Goal: Task Accomplishment & Management: Manage account settings

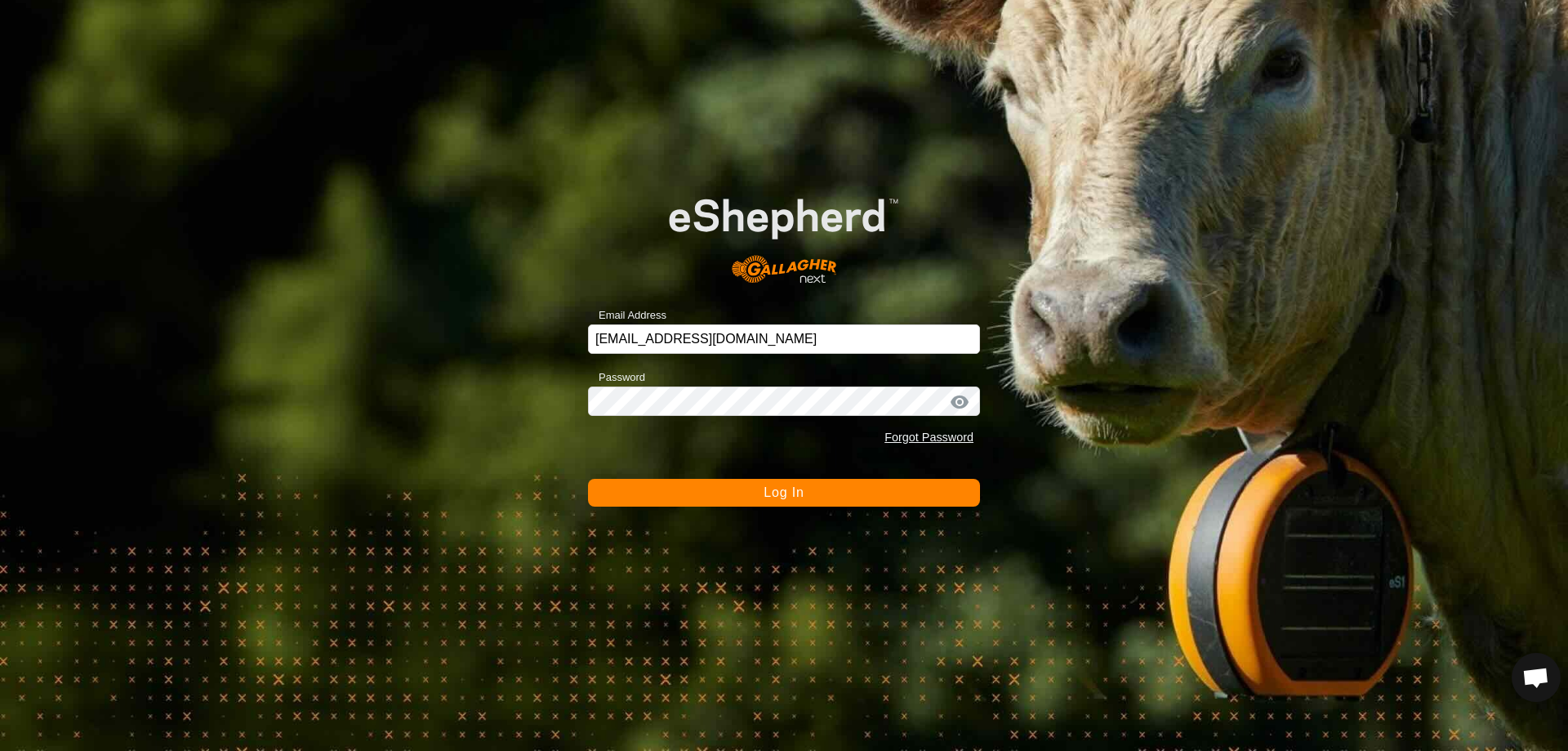
click at [789, 508] on div "Email Address [EMAIL_ADDRESS][DOMAIN_NAME] Password Forgot Password Log In" at bounding box center [784, 376] width 1568 height 751
click at [785, 498] on span "Log In" at bounding box center [784, 492] width 40 height 14
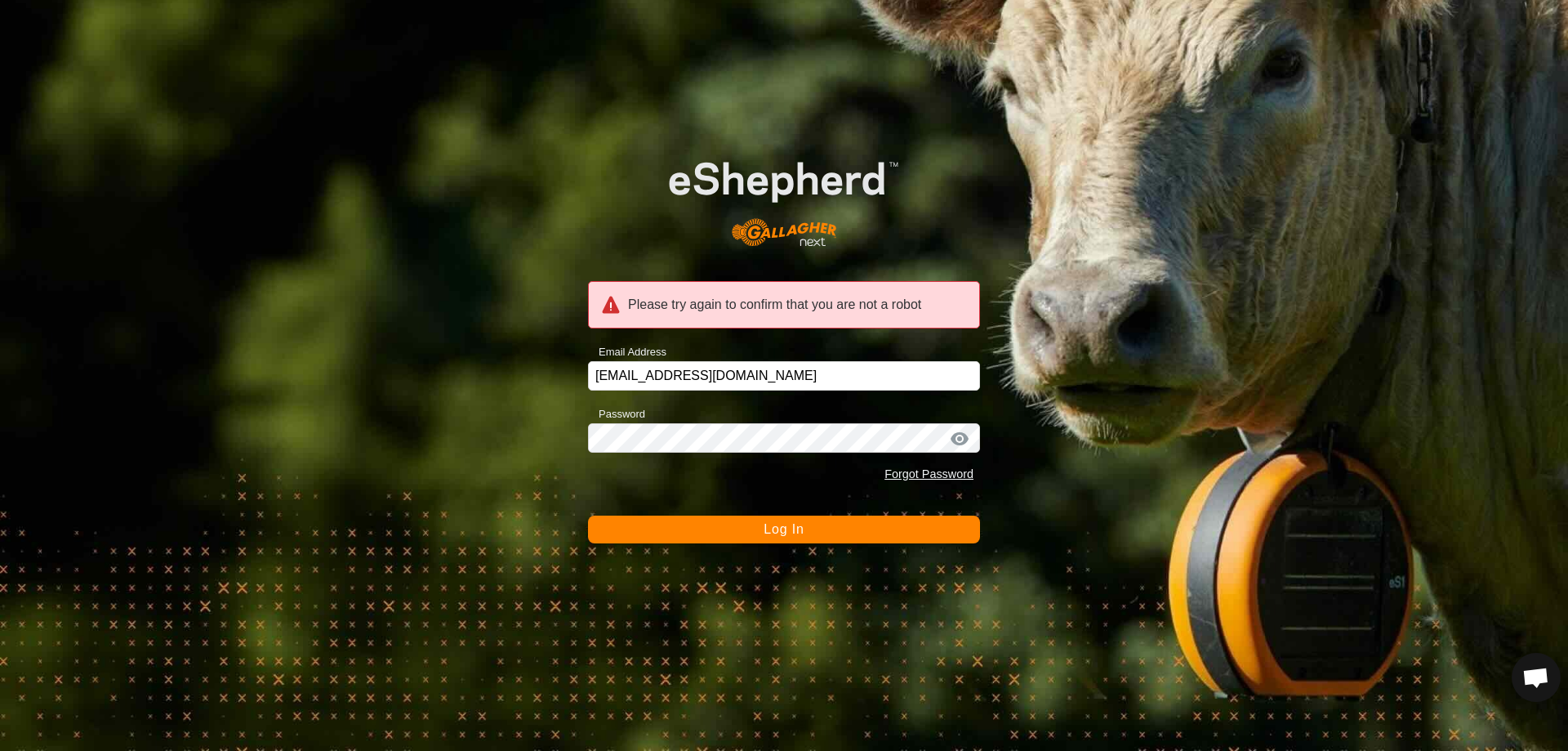
click at [777, 532] on span "Log In" at bounding box center [784, 529] width 40 height 14
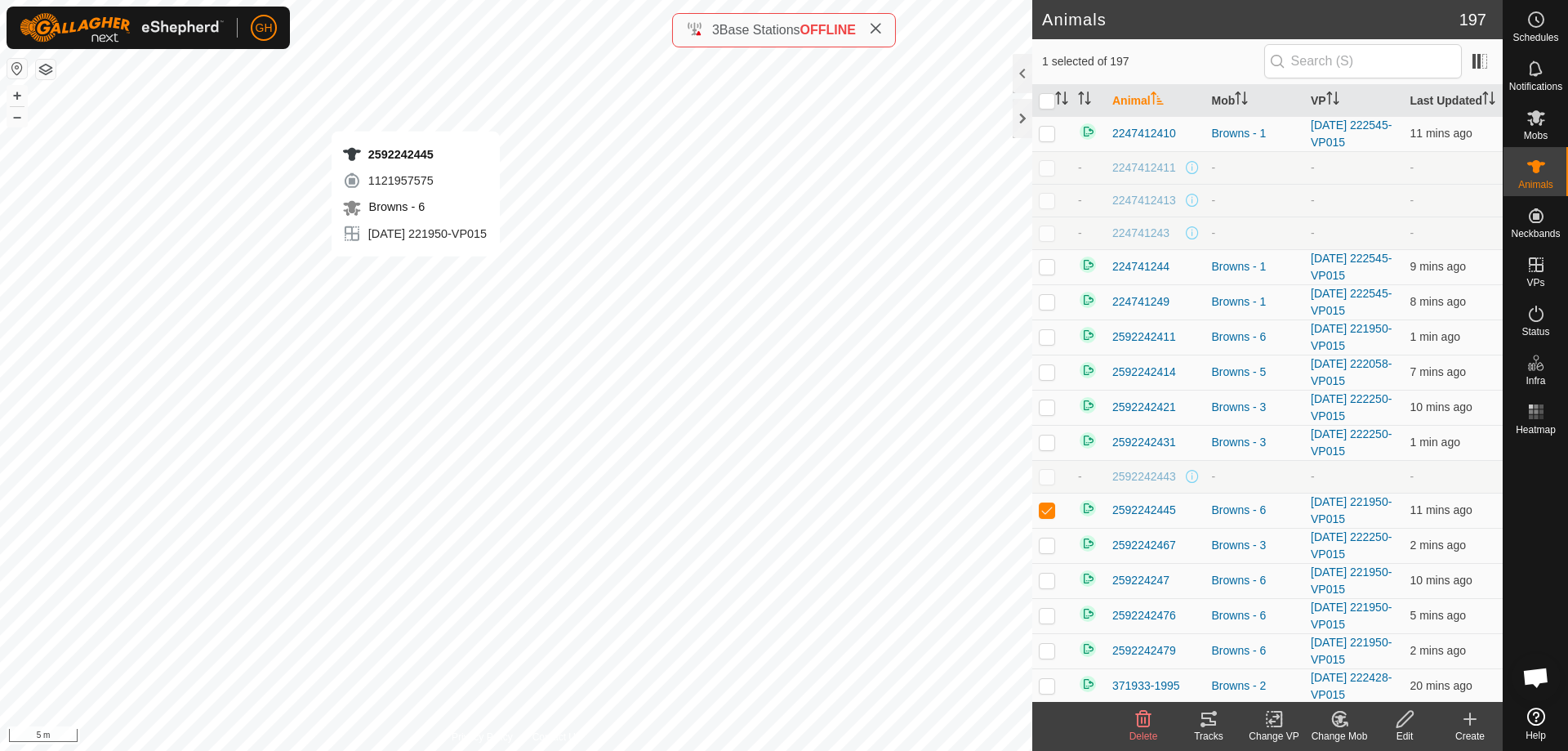
click at [1205, 719] on icon at bounding box center [1209, 719] width 15 height 13
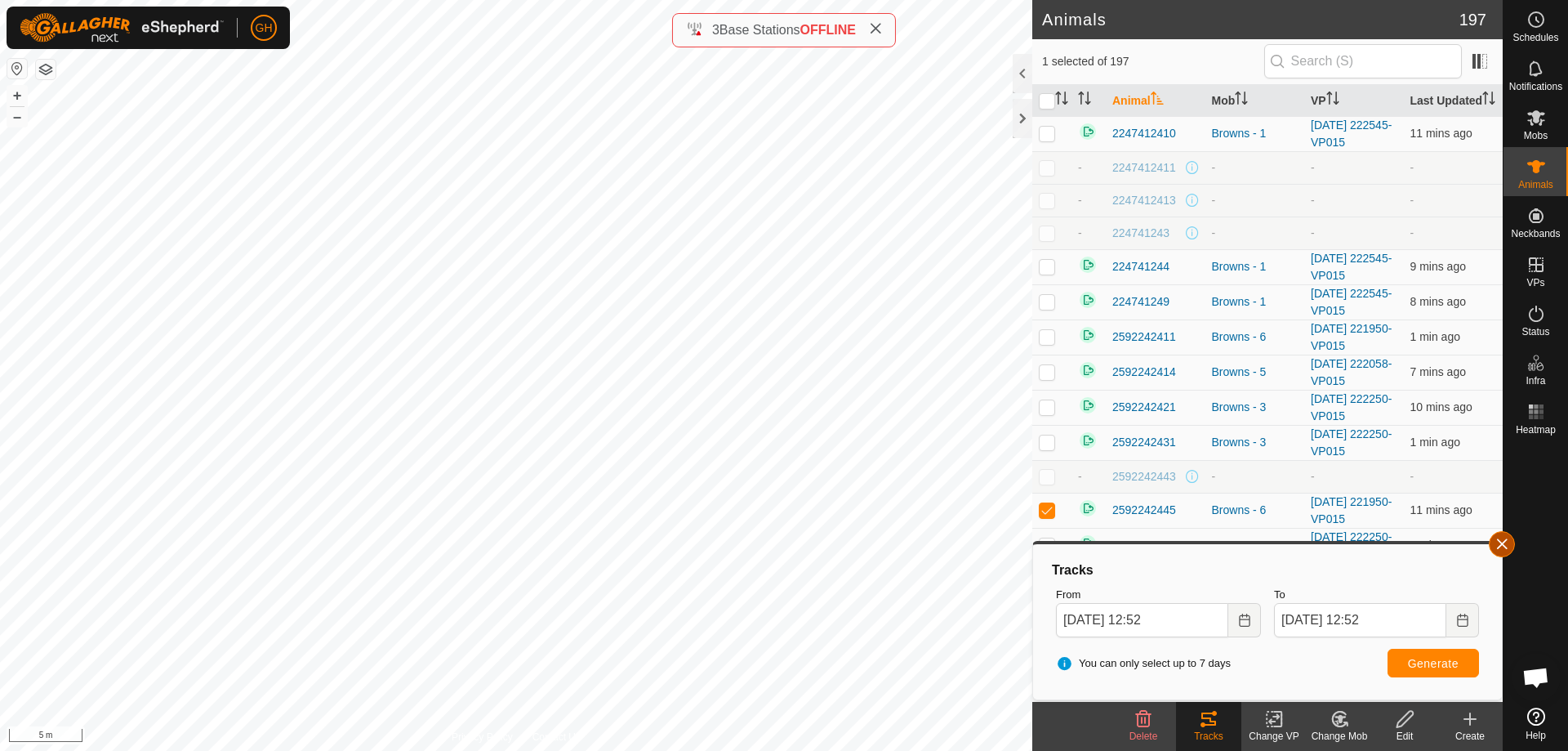
click at [1493, 543] on button "button" at bounding box center [1502, 544] width 26 height 26
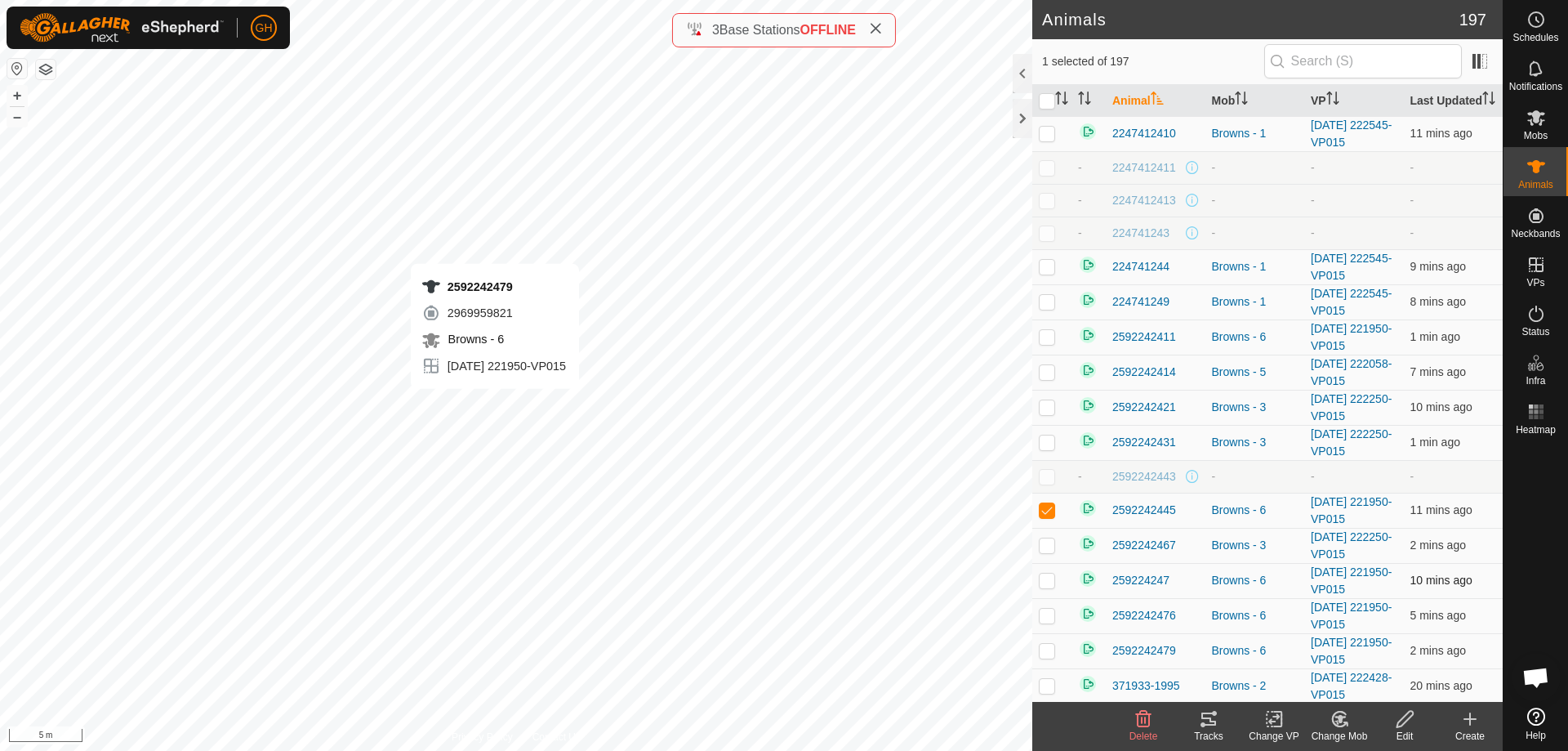
checkbox input "false"
checkbox input "true"
click at [1202, 709] on icon at bounding box center [1209, 719] width 20 height 20
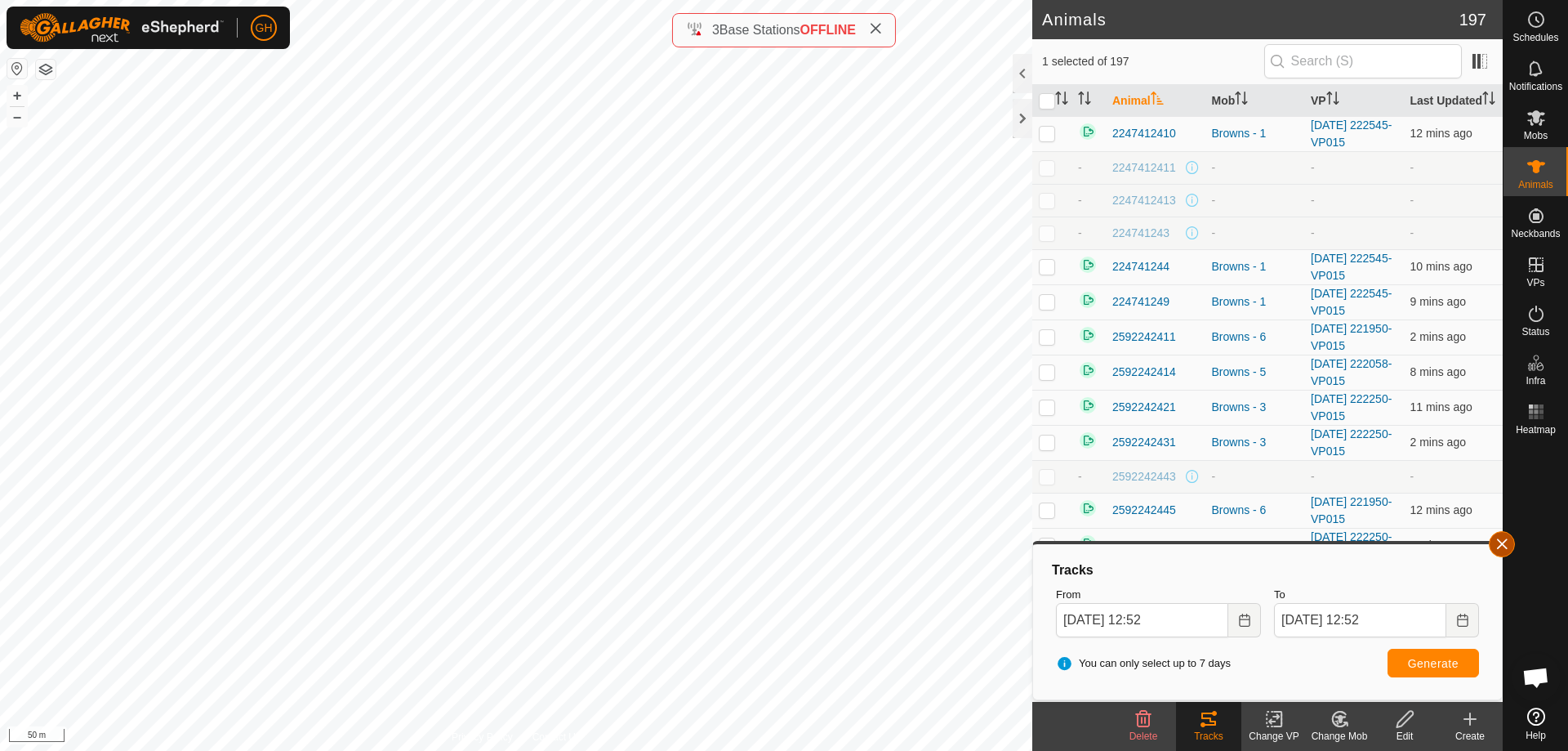
click at [1507, 546] on button "button" at bounding box center [1502, 544] width 26 height 26
